Goal: Task Accomplishment & Management: Manage account settings

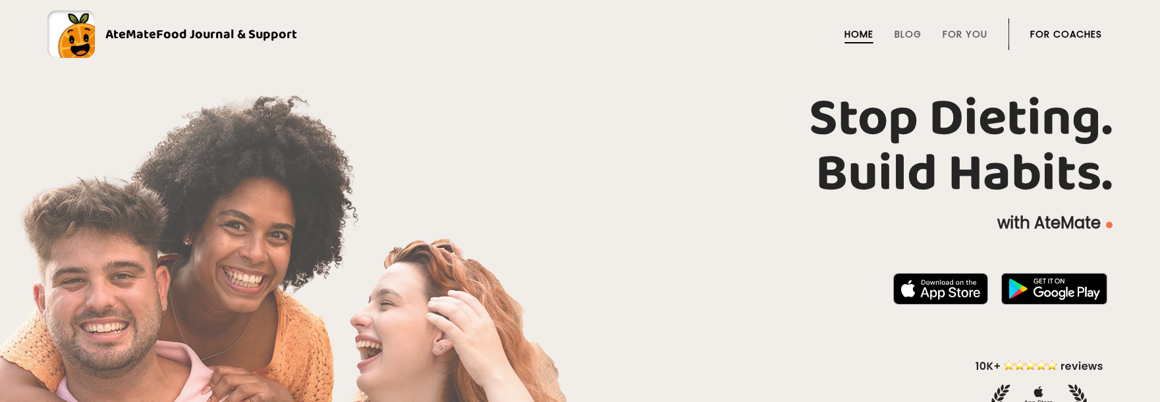
click at [1078, 25] on li "For Coaches" at bounding box center [1066, 34] width 72 height 32
click at [1075, 30] on link "For Coaches" at bounding box center [1066, 34] width 72 height 11
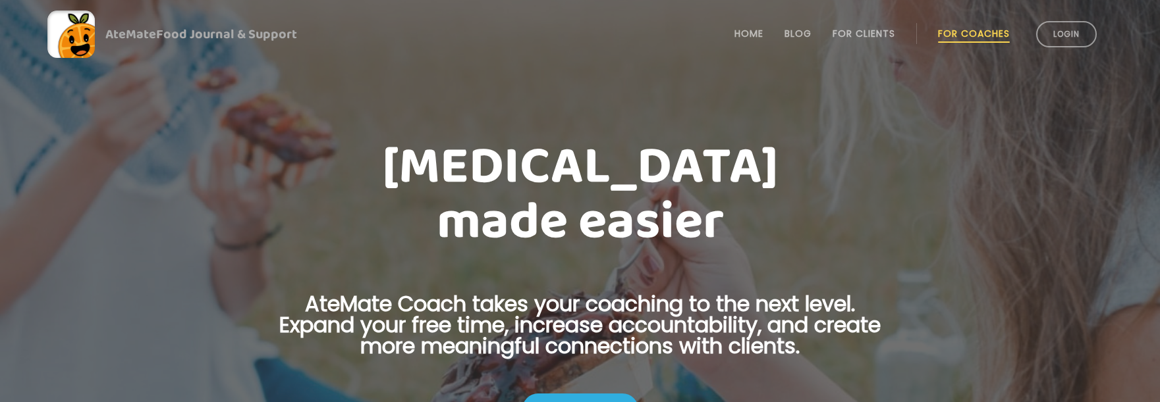
click at [1074, 29] on link "Login" at bounding box center [1066, 34] width 61 height 26
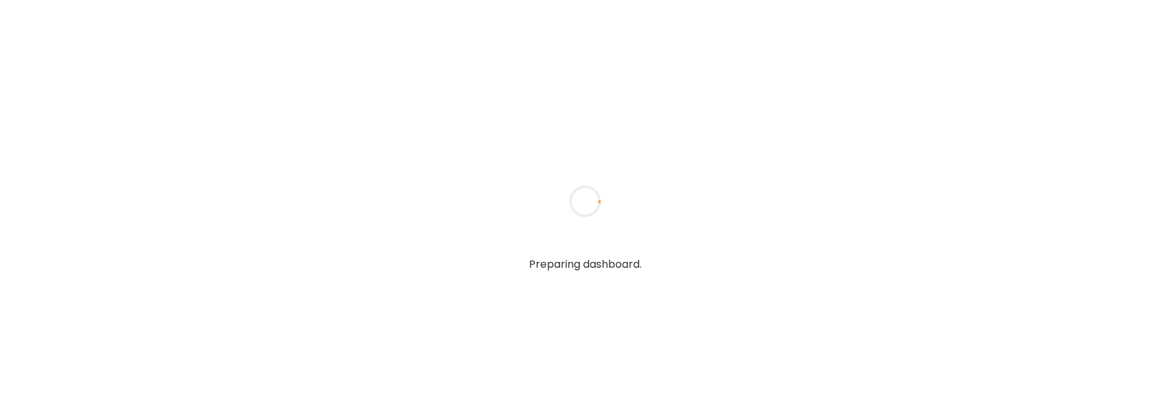
type input "**********"
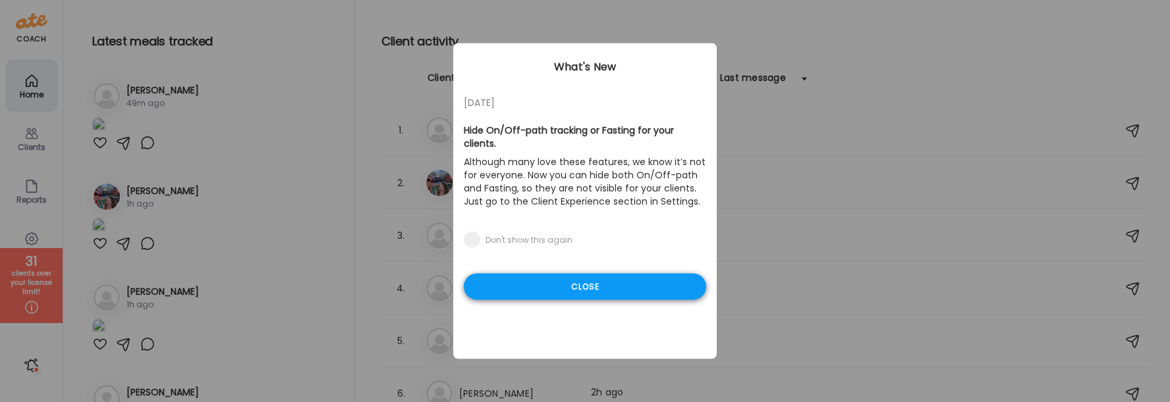
click at [600, 279] on div "Close" at bounding box center [585, 287] width 242 height 26
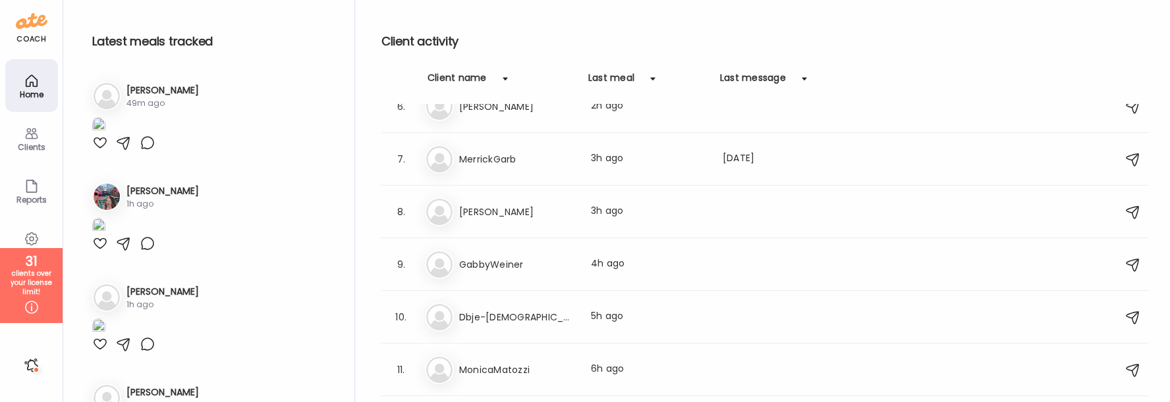
scroll to position [290, 0]
click at [600, 279] on div "9. Ga GabbyWeiner Last meal: 4h ago" at bounding box center [764, 262] width 767 height 53
click at [585, 275] on div "Ga GabbyWeiner Last meal: 4h ago" at bounding box center [767, 262] width 684 height 29
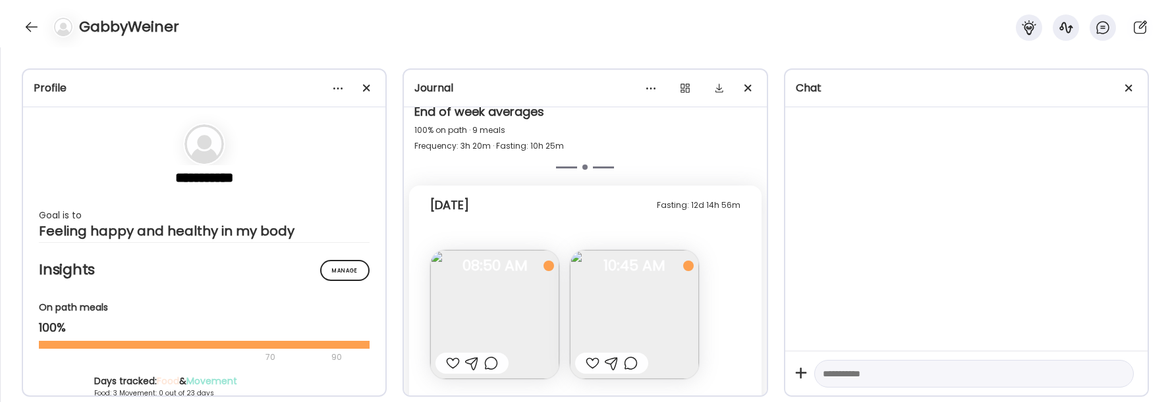
scroll to position [9206, 0]
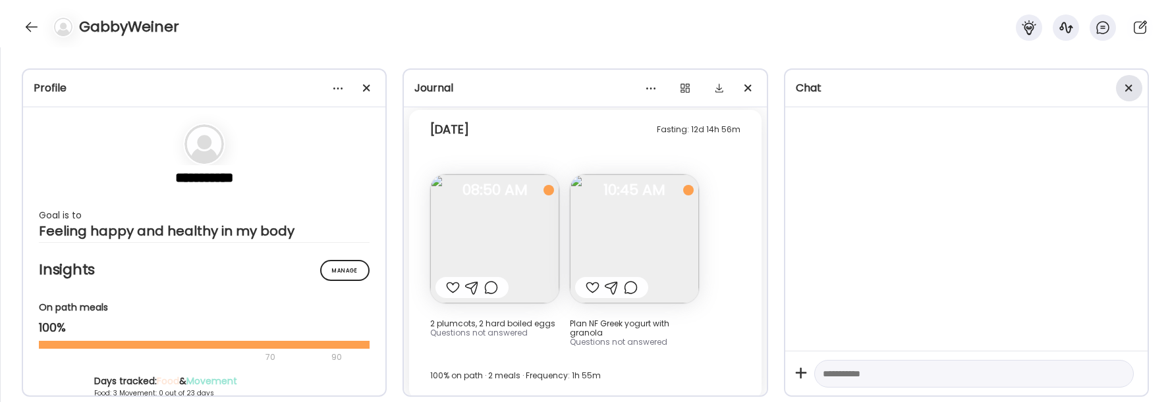
click at [1129, 87] on span at bounding box center [1128, 87] width 7 height 7
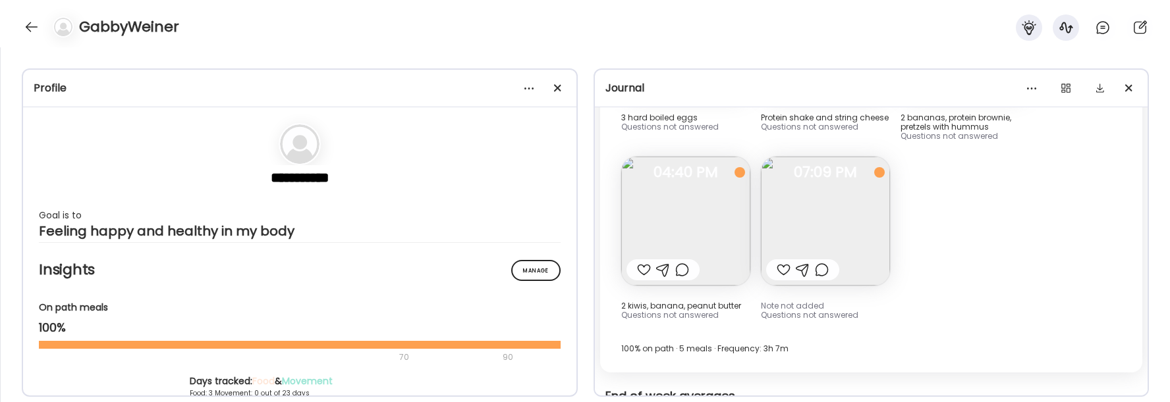
scroll to position [6332, 0]
click at [836, 208] on img at bounding box center [825, 222] width 129 height 129
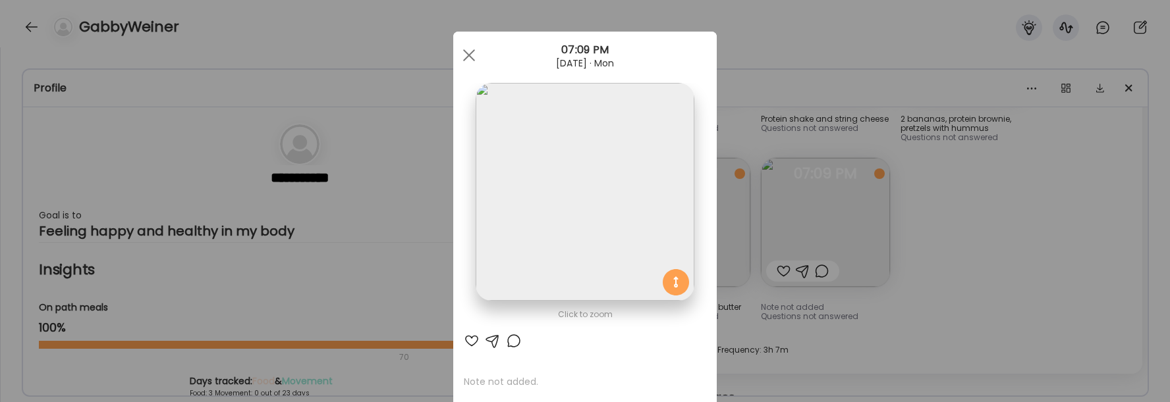
click at [1046, 317] on div "Ate Coach Dashboard Wahoo! It’s official Take a moment to set up your Coach Pro…" at bounding box center [585, 201] width 1170 height 402
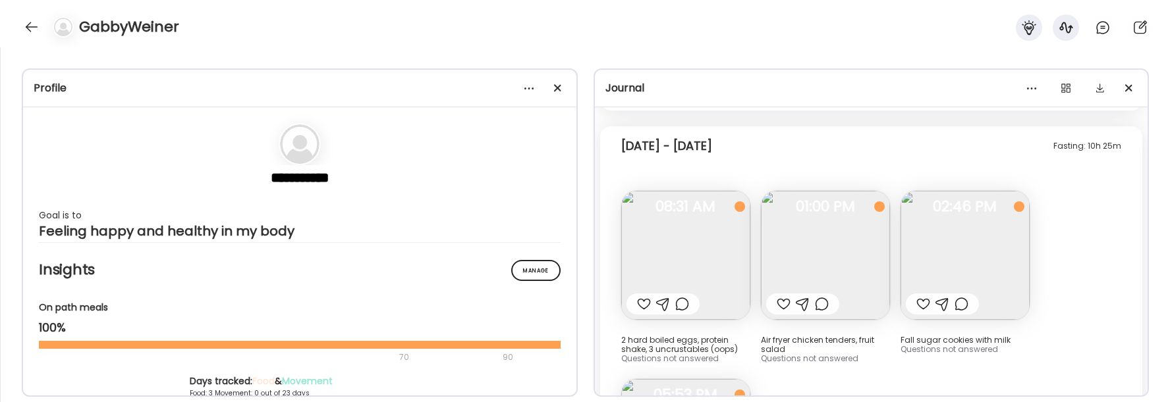
scroll to position [9549, 0]
